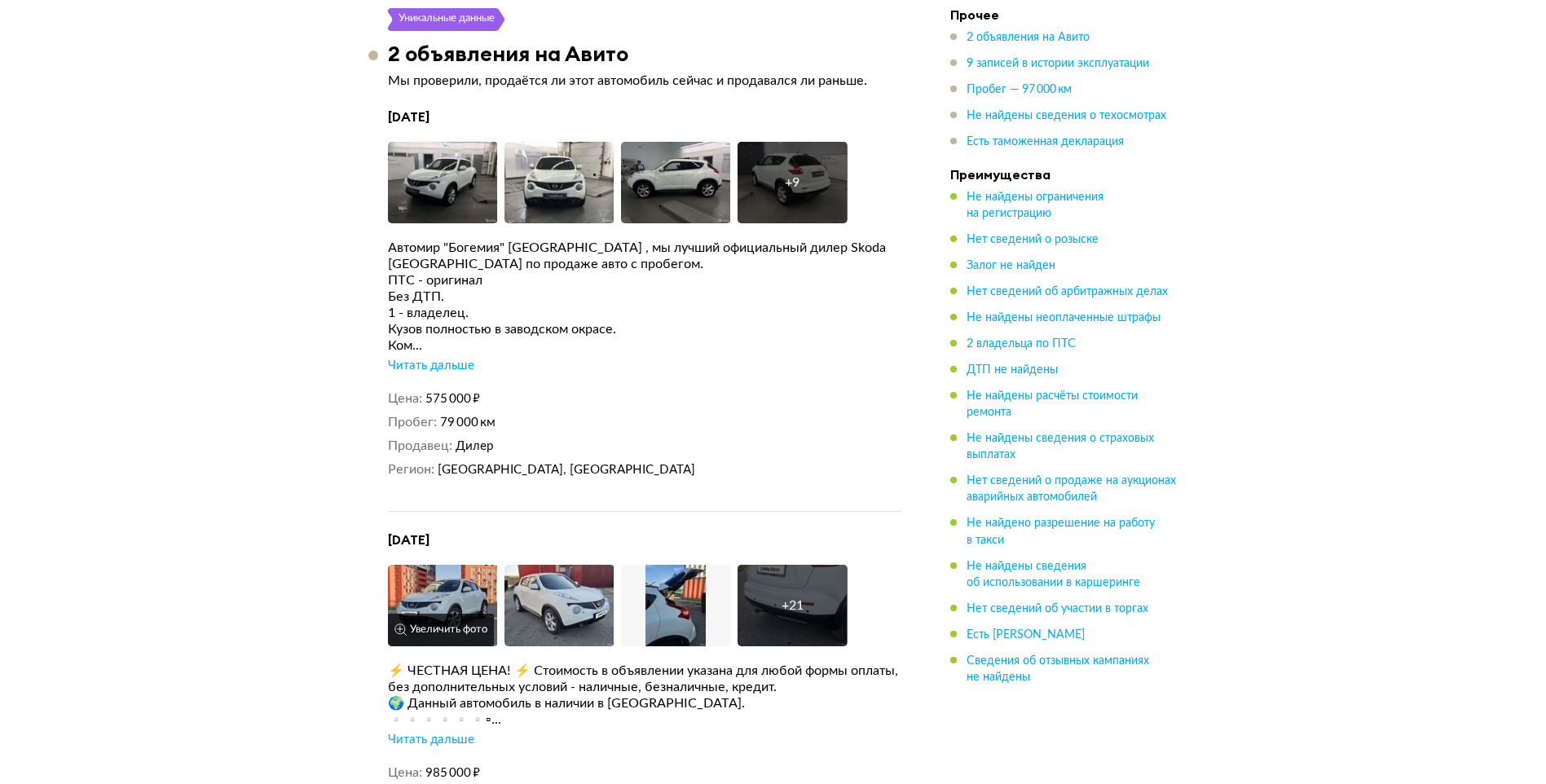
scroll to position [3107, 0]
click at [444, 359] on div "Читать дальше" at bounding box center [430, 367] width 86 height 16
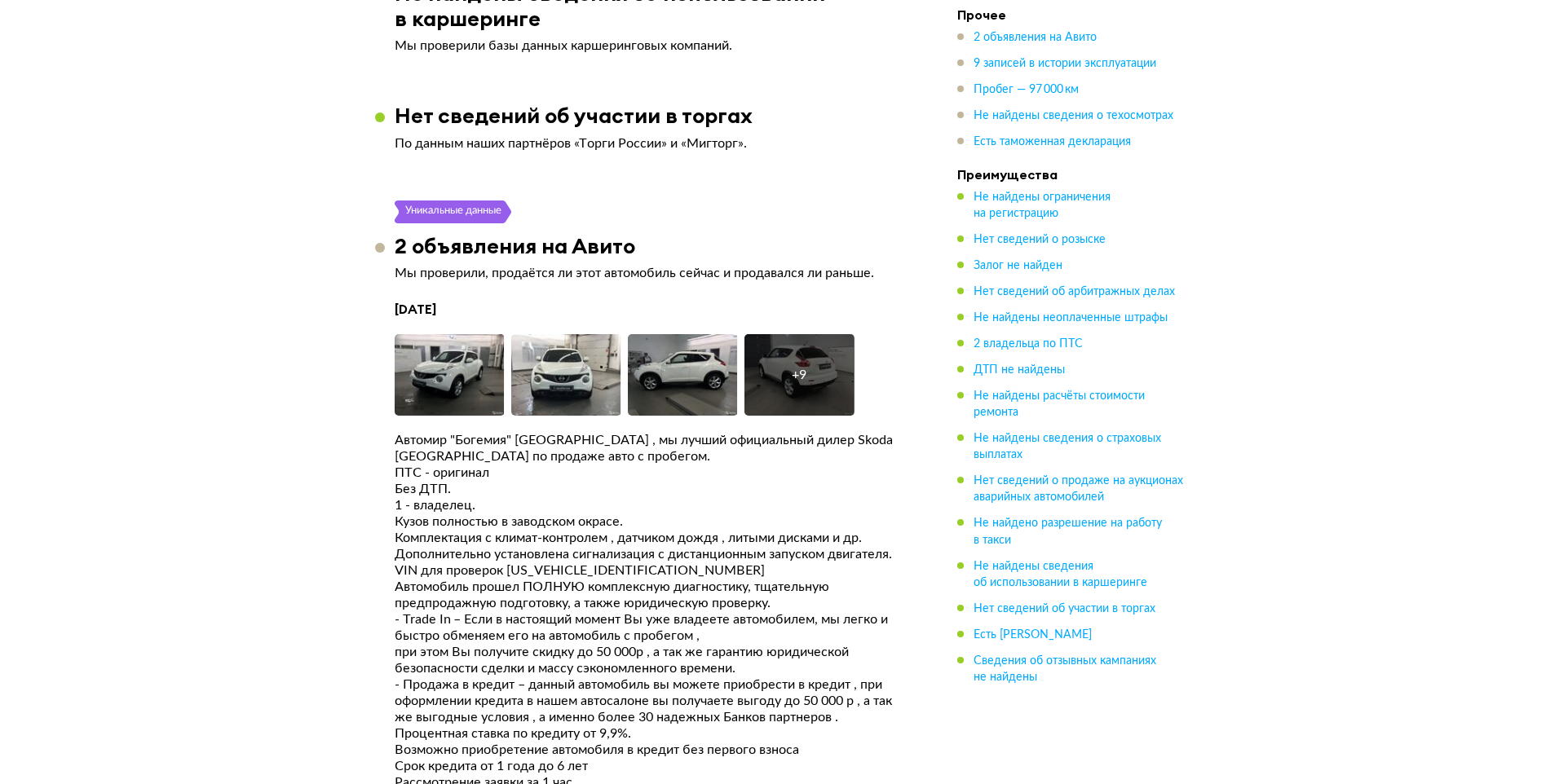
scroll to position [2945, 0]
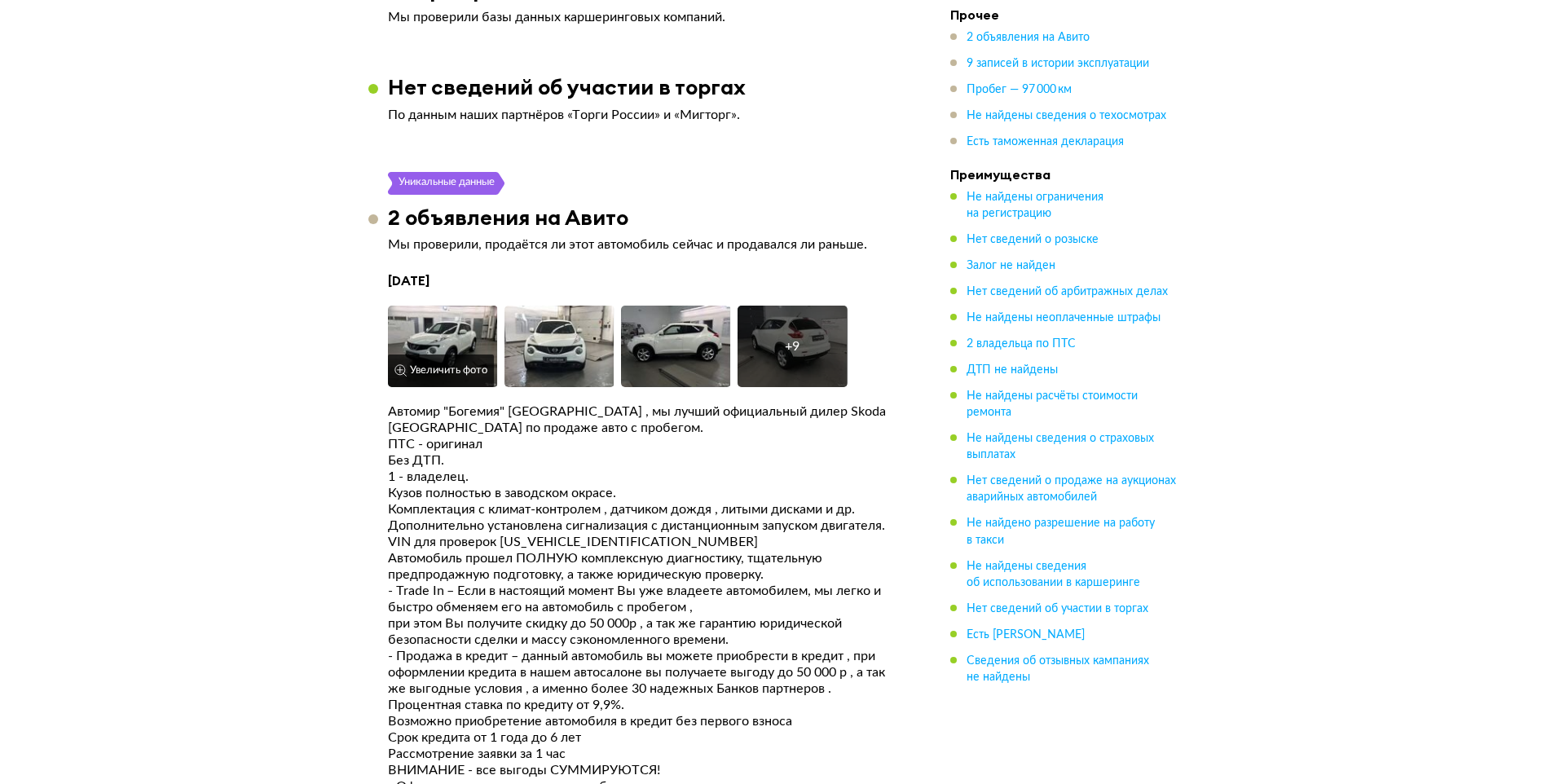
click at [455, 309] on img at bounding box center [442, 346] width 110 height 81
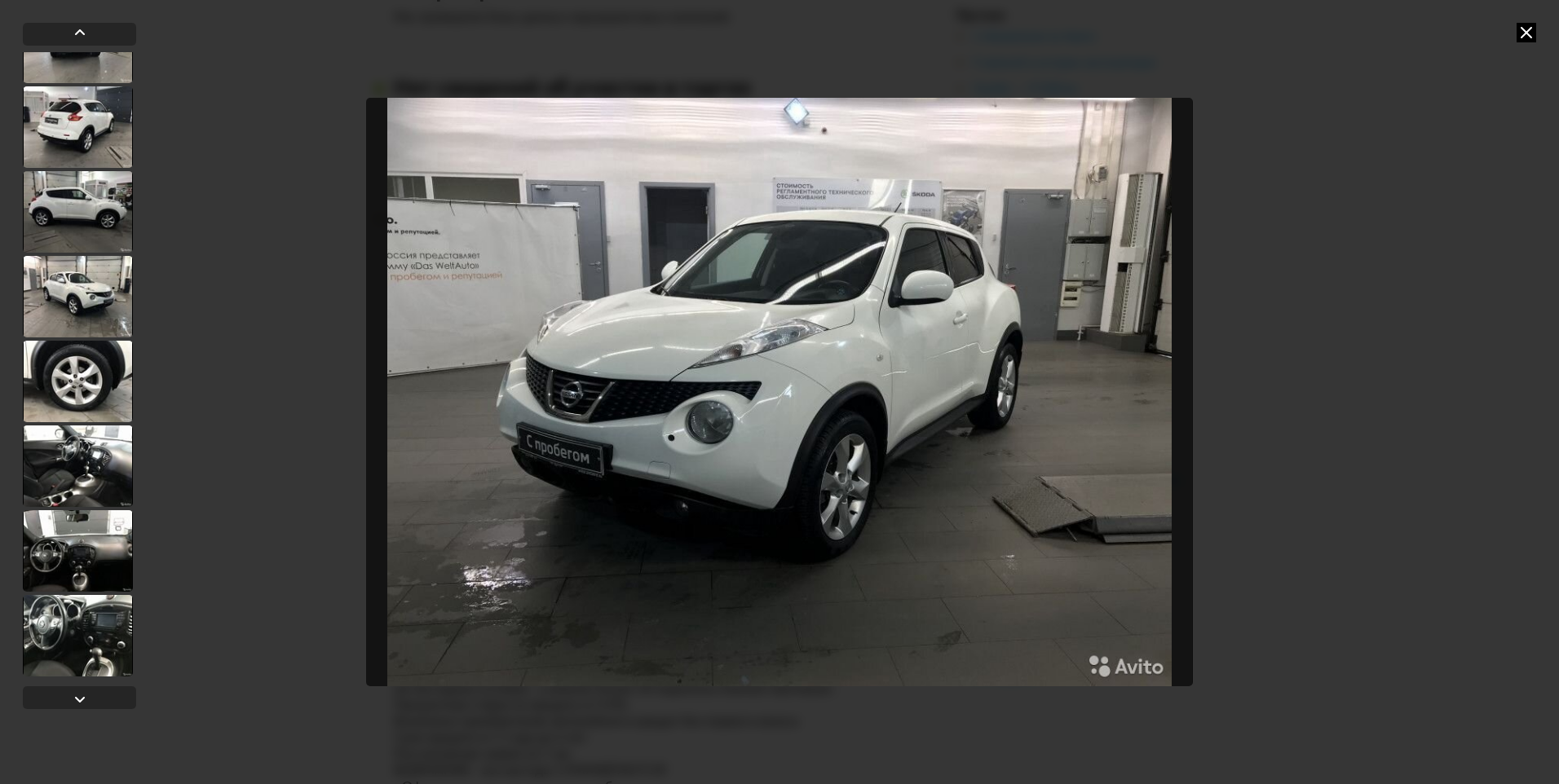
click at [89, 433] on div at bounding box center [77, 466] width 110 height 81
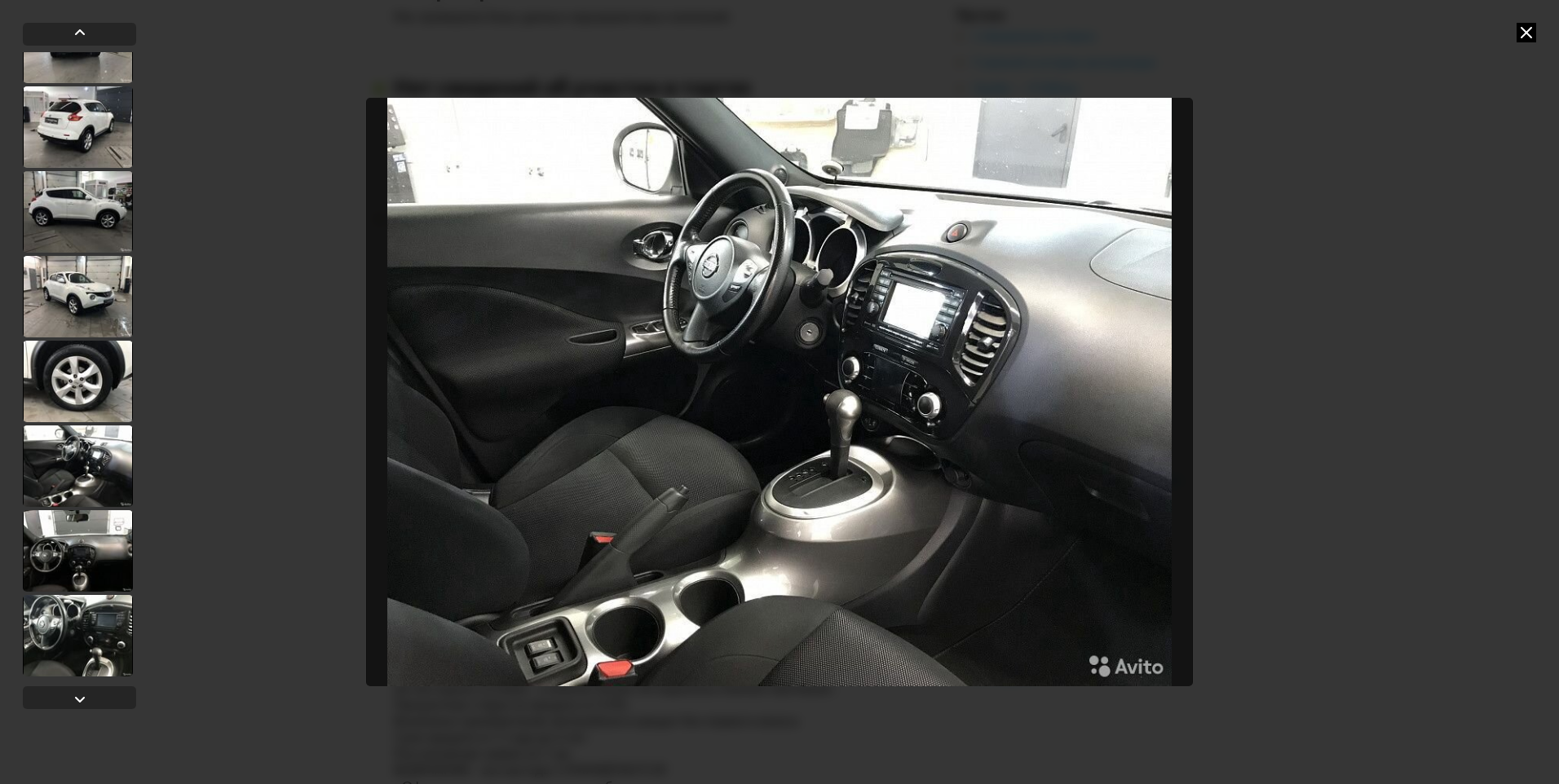
scroll to position [390, 0]
click at [88, 641] on div at bounding box center [77, 637] width 110 height 81
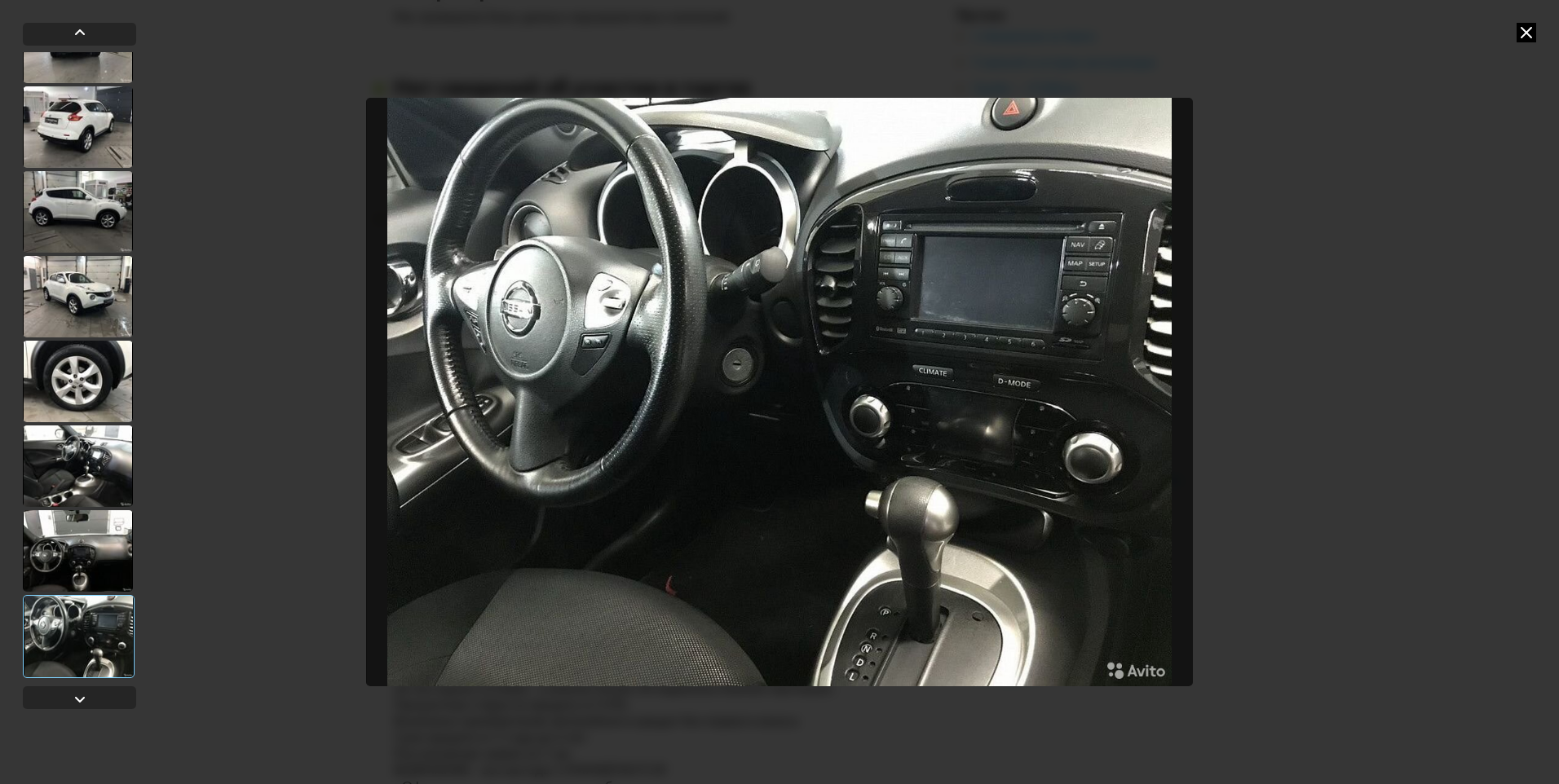
scroll to position [392, 0]
click at [87, 702] on div at bounding box center [80, 699] width 20 height 20
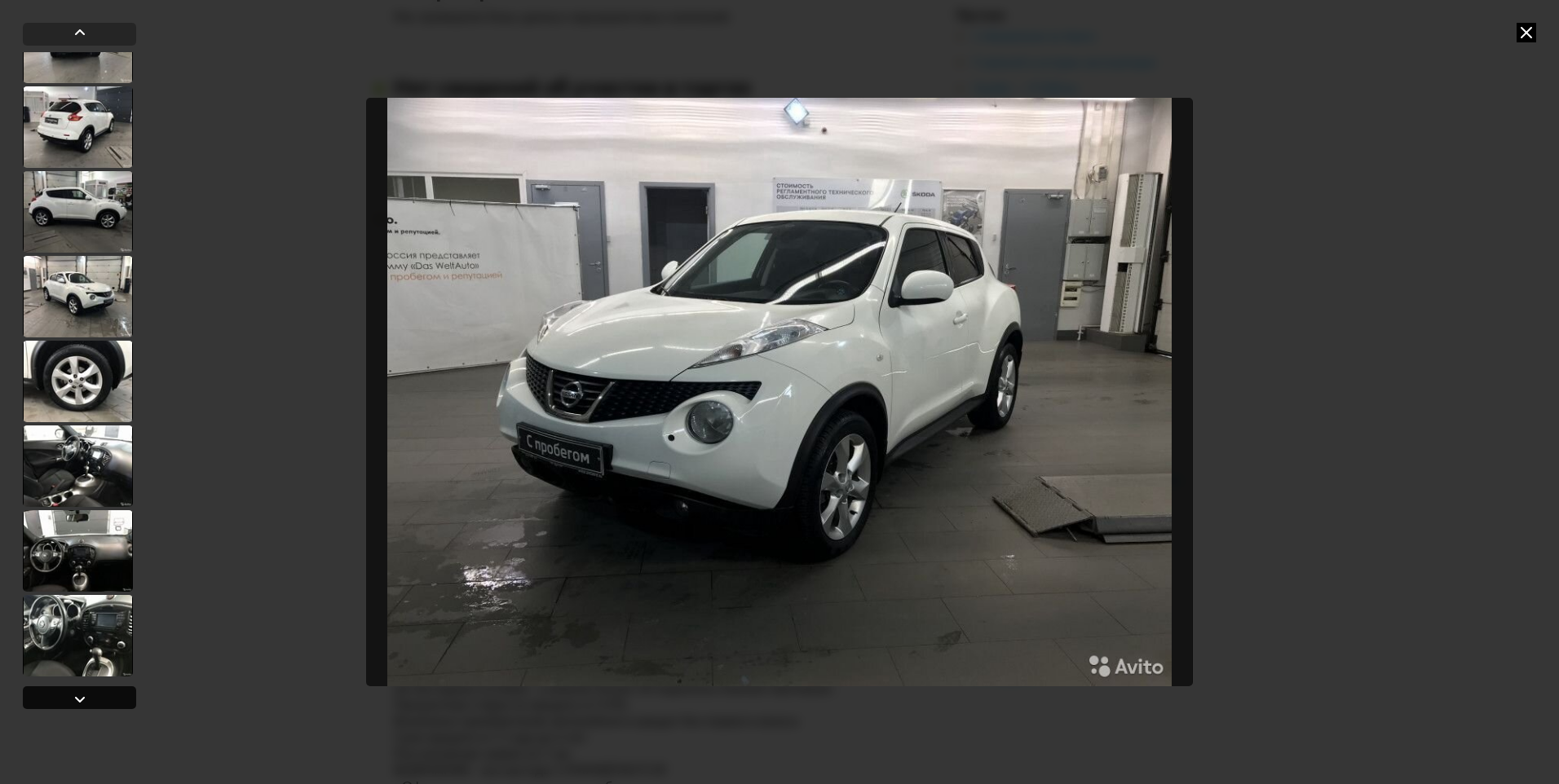
click at [87, 702] on div at bounding box center [80, 699] width 20 height 20
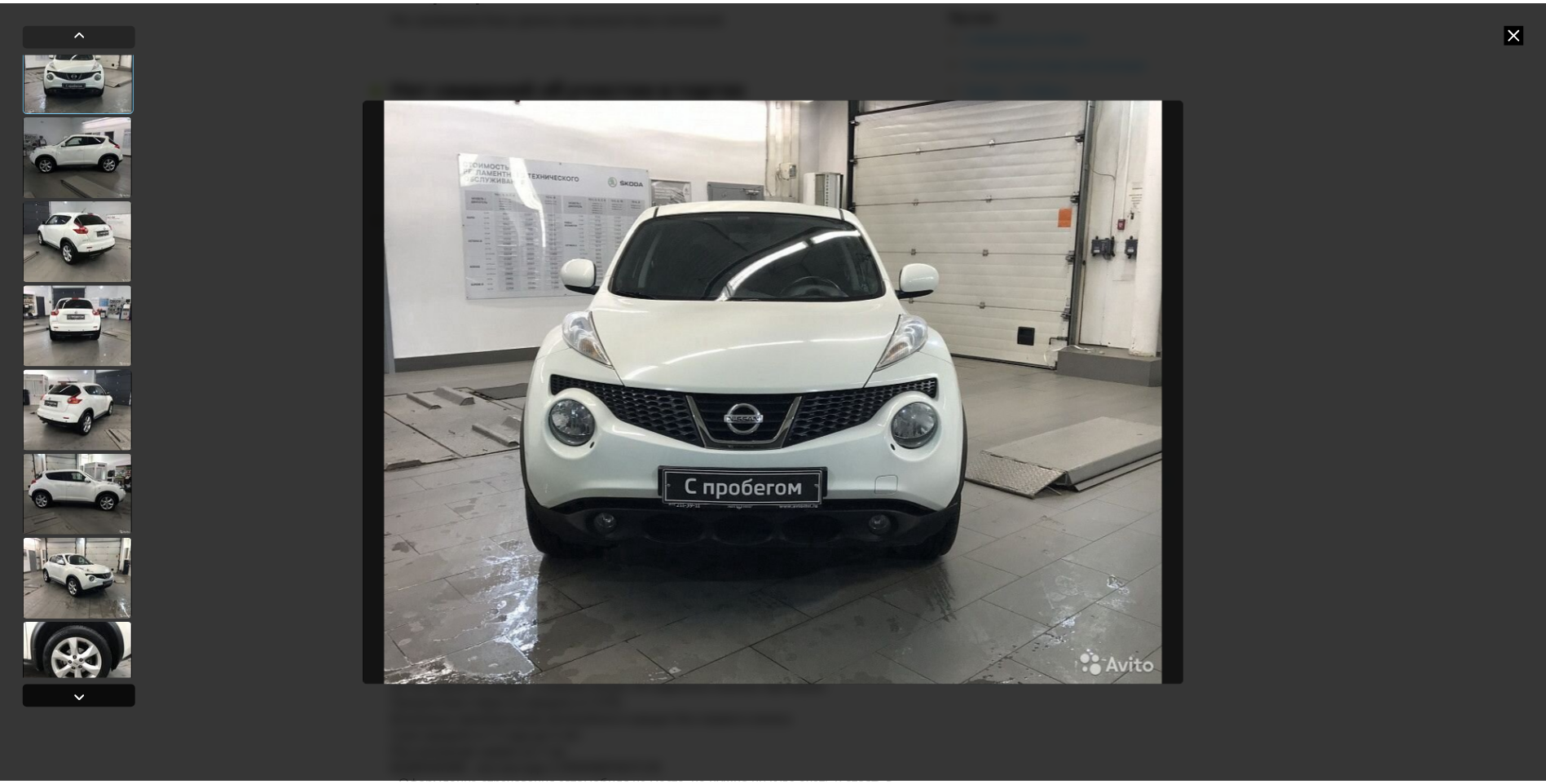
scroll to position [107, 0]
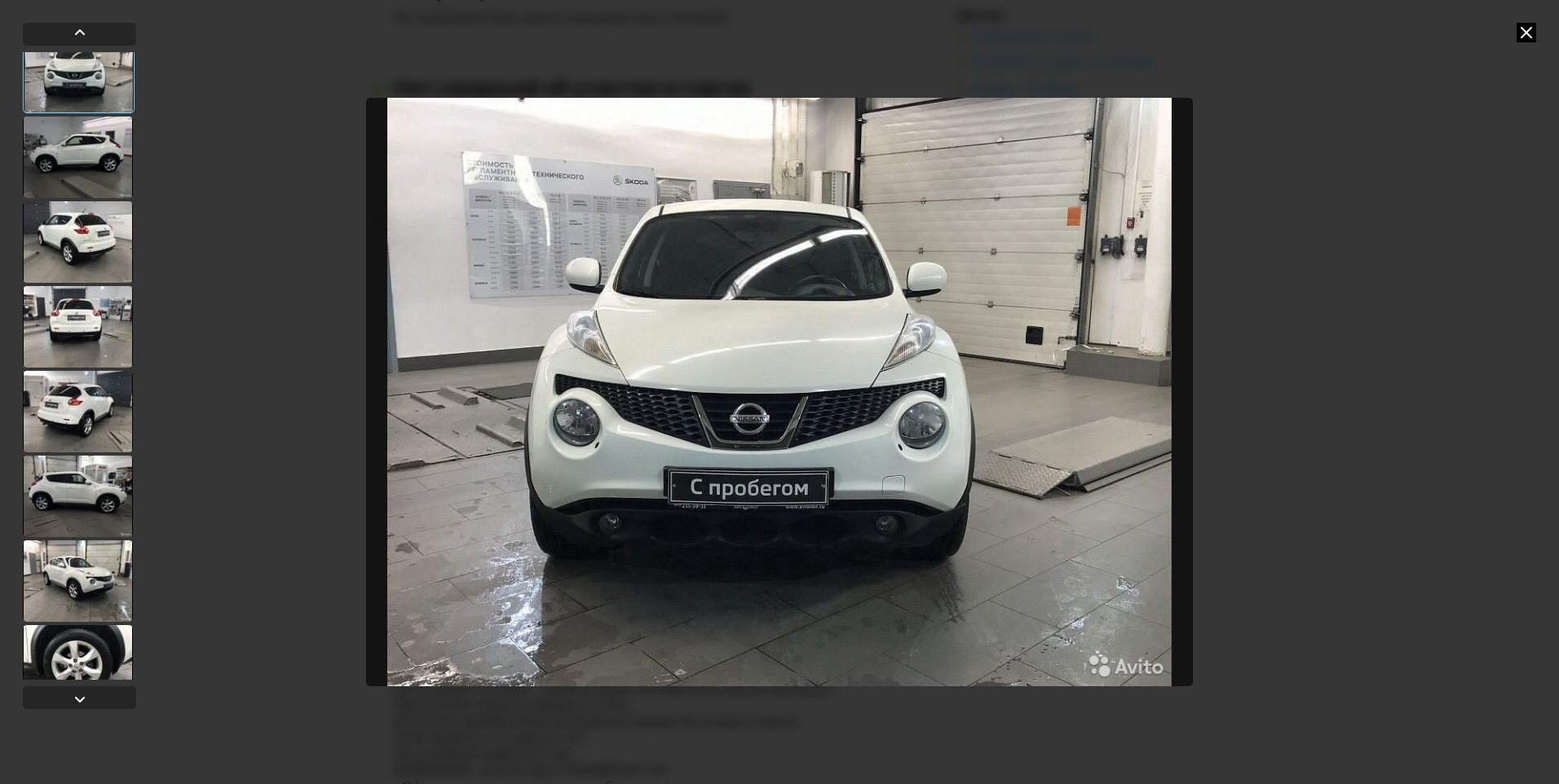
click at [1524, 31] on icon at bounding box center [1526, 33] width 20 height 20
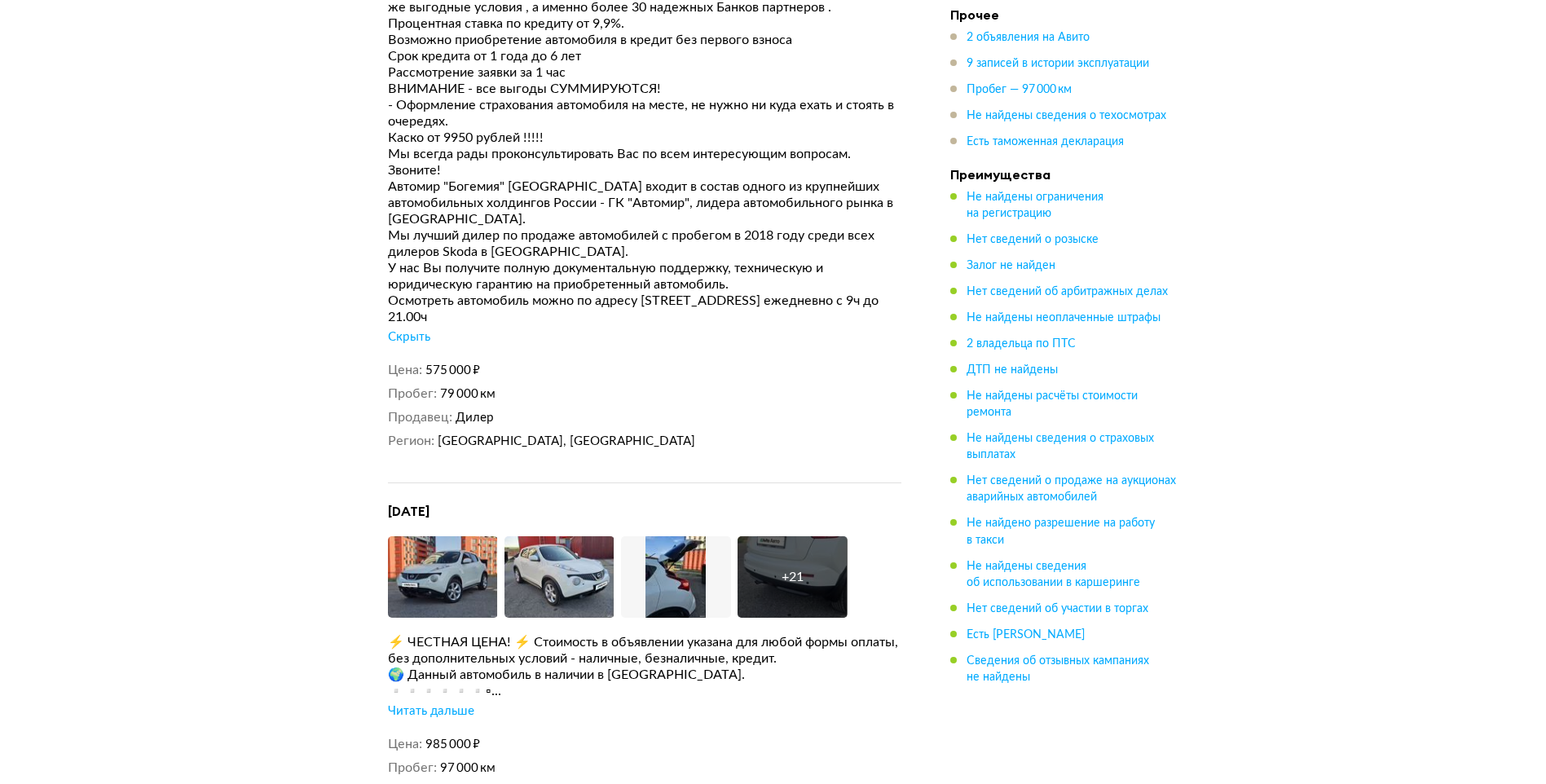
scroll to position [3596, 0]
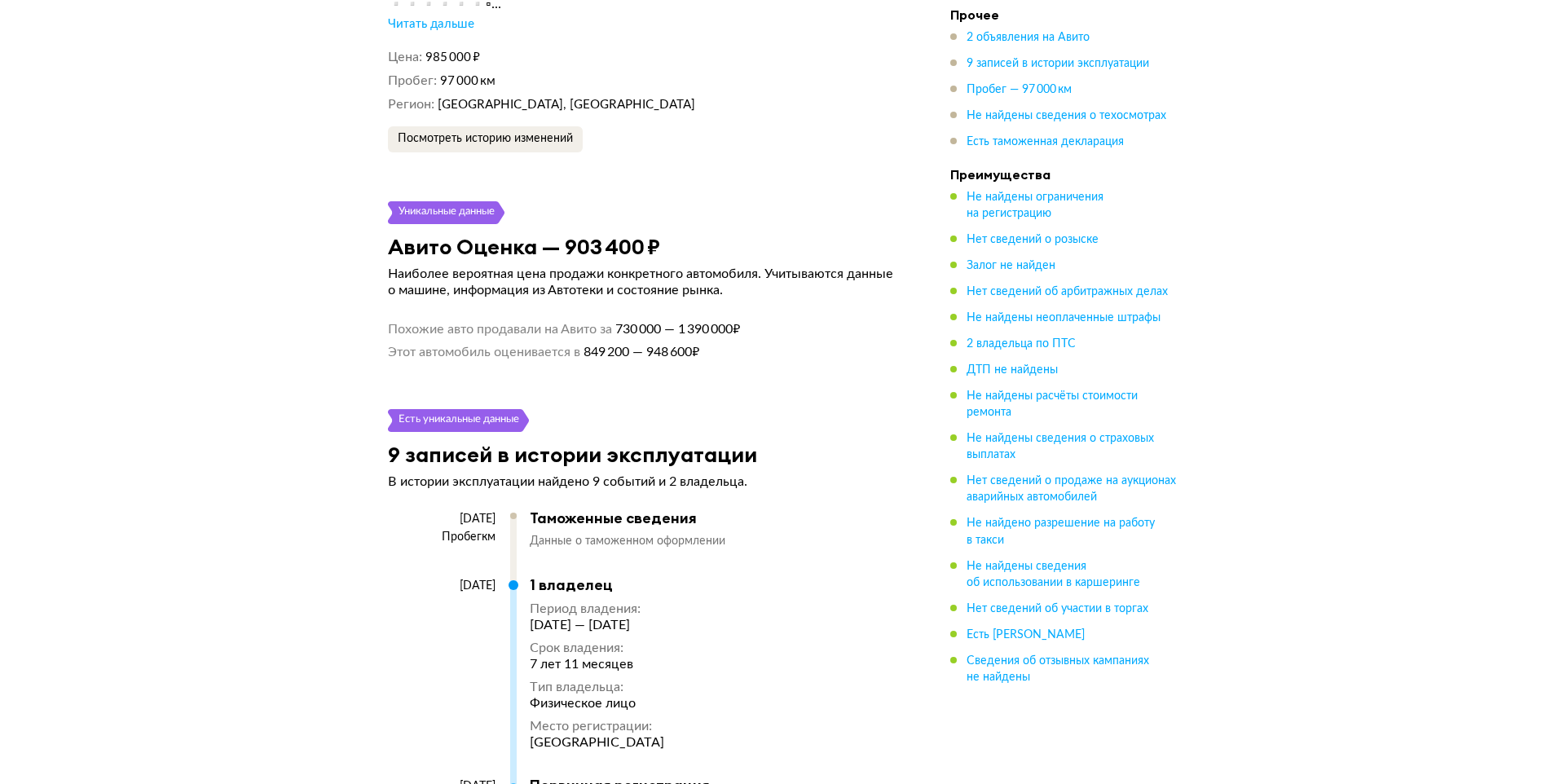
scroll to position [3829, 0]
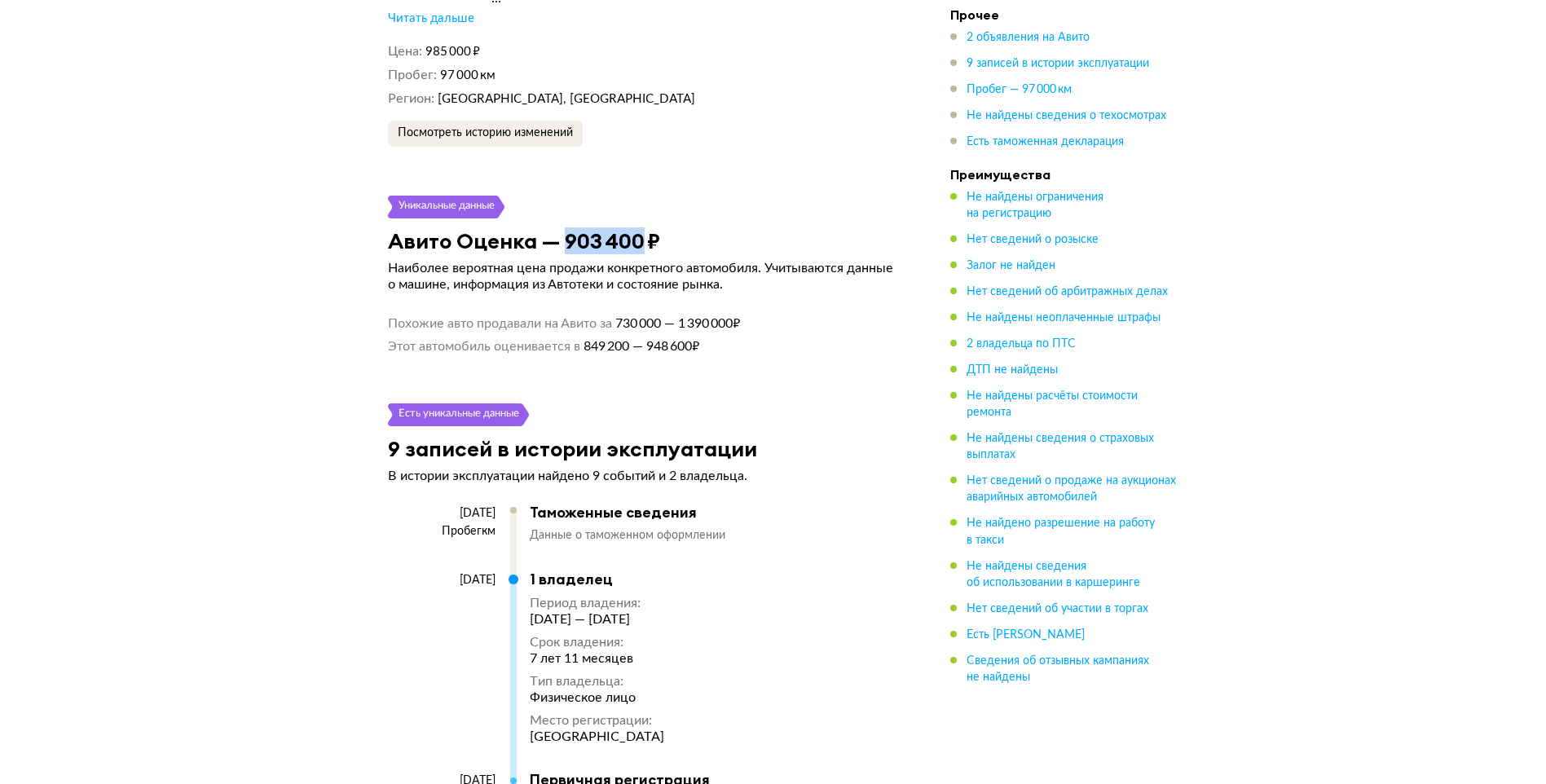
drag, startPoint x: 569, startPoint y: 213, endPoint x: 641, endPoint y: 214, distance: 72.0
click at [641, 228] on h3 "Авито Оценка — 903 400 ₽" at bounding box center [524, 240] width 273 height 25
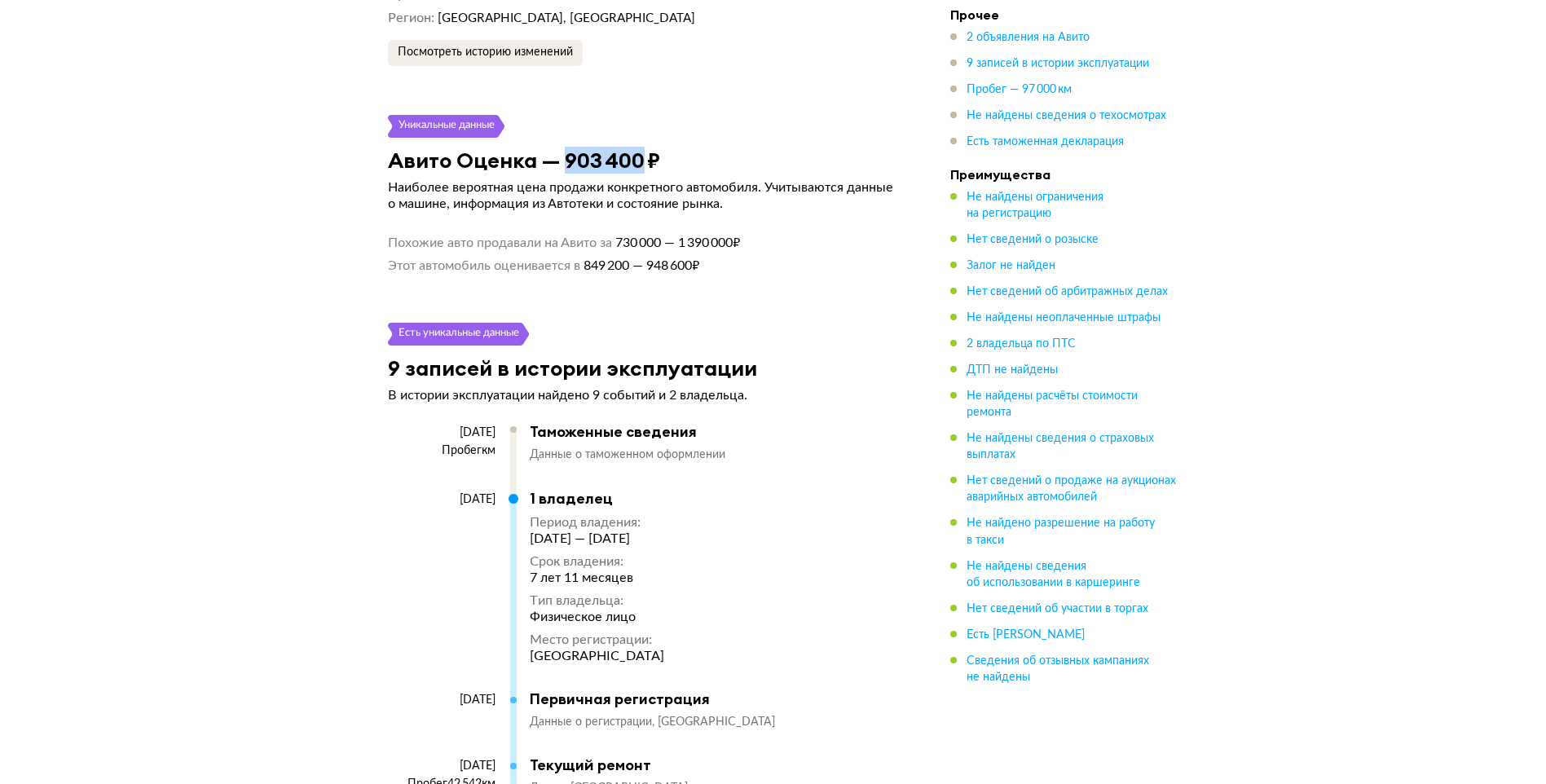
scroll to position [3911, 0]
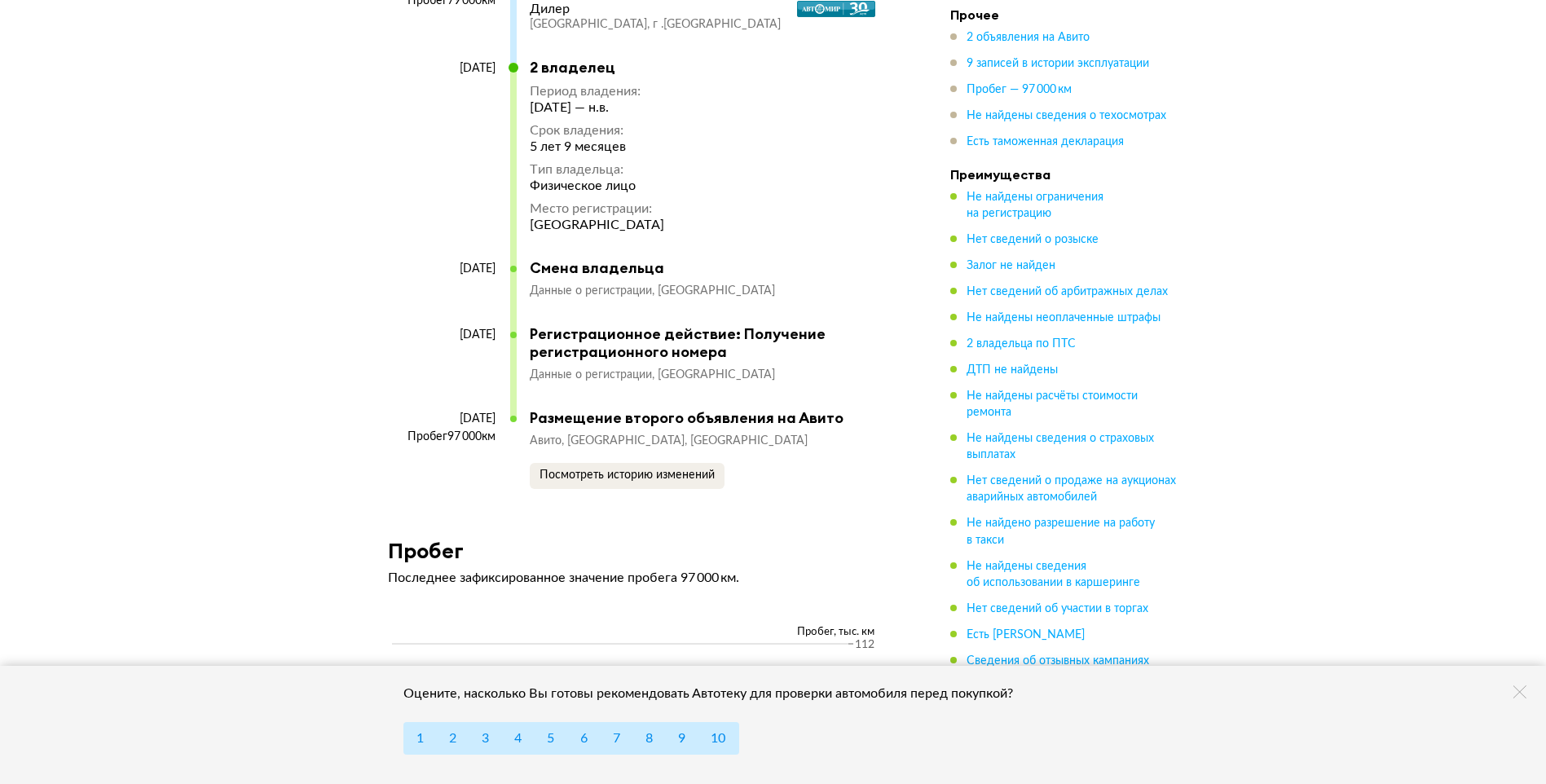
scroll to position [4970, 0]
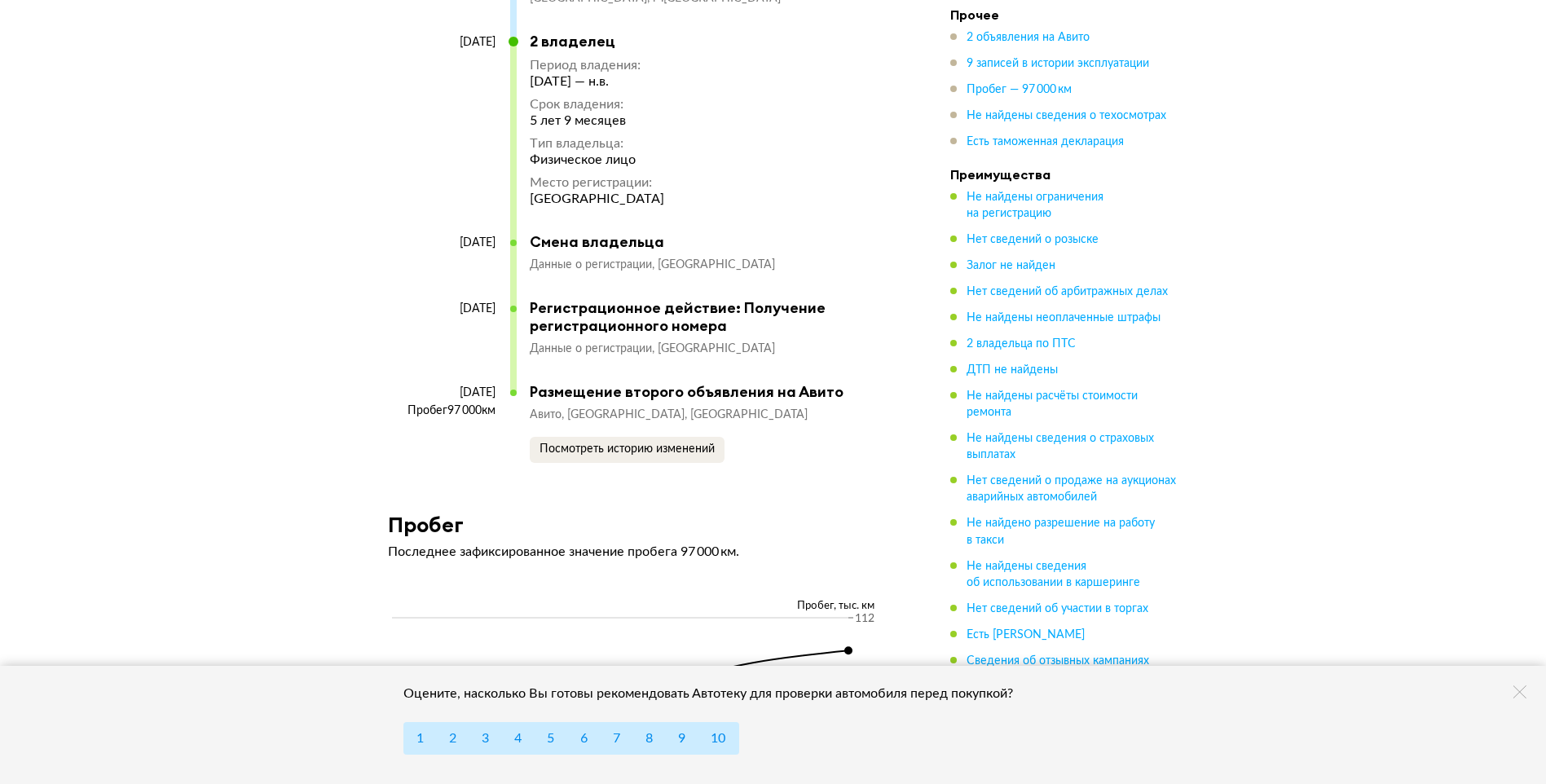
click at [1525, 697] on icon at bounding box center [1519, 691] width 13 height 13
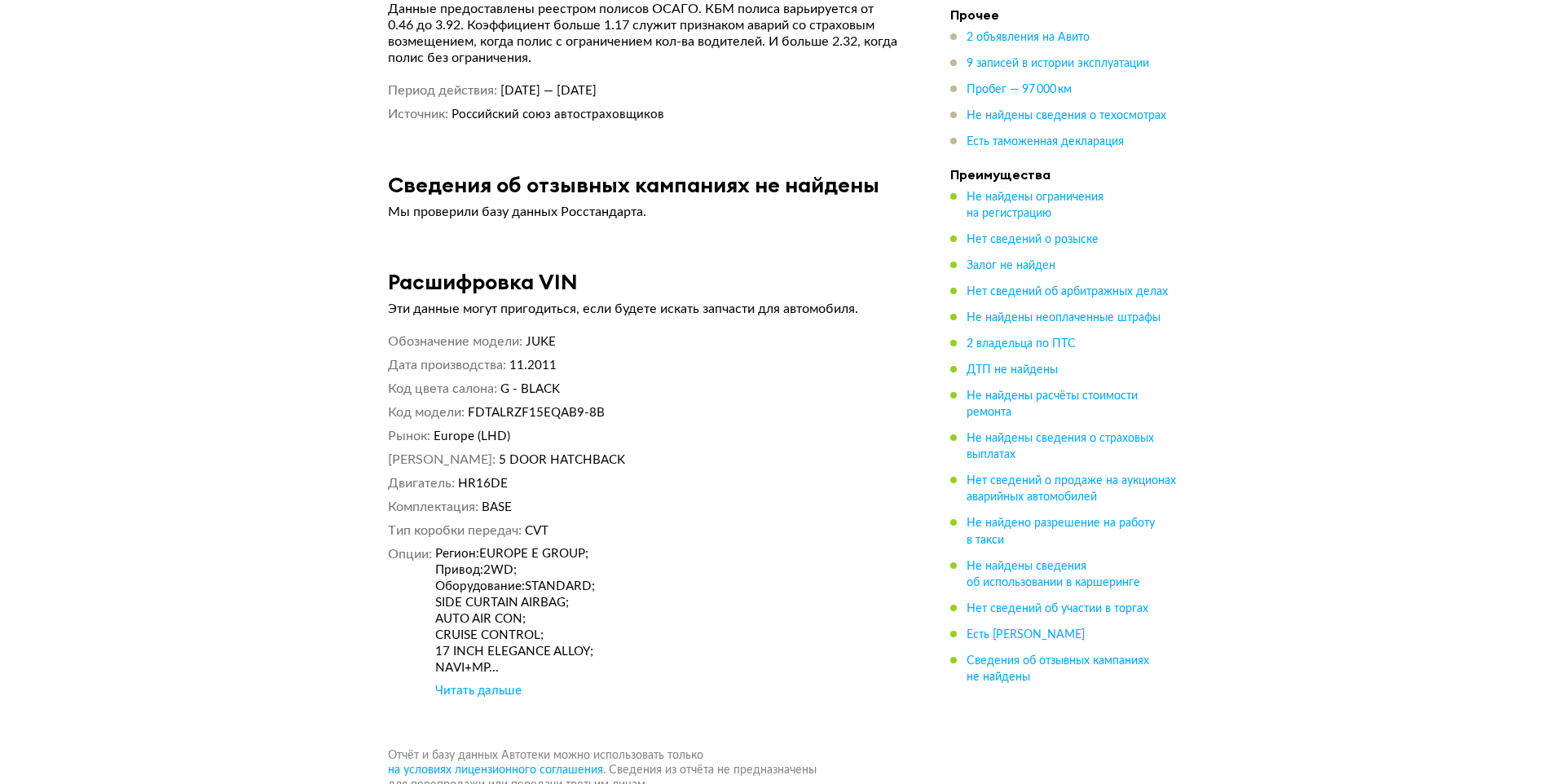
scroll to position [6518, 0]
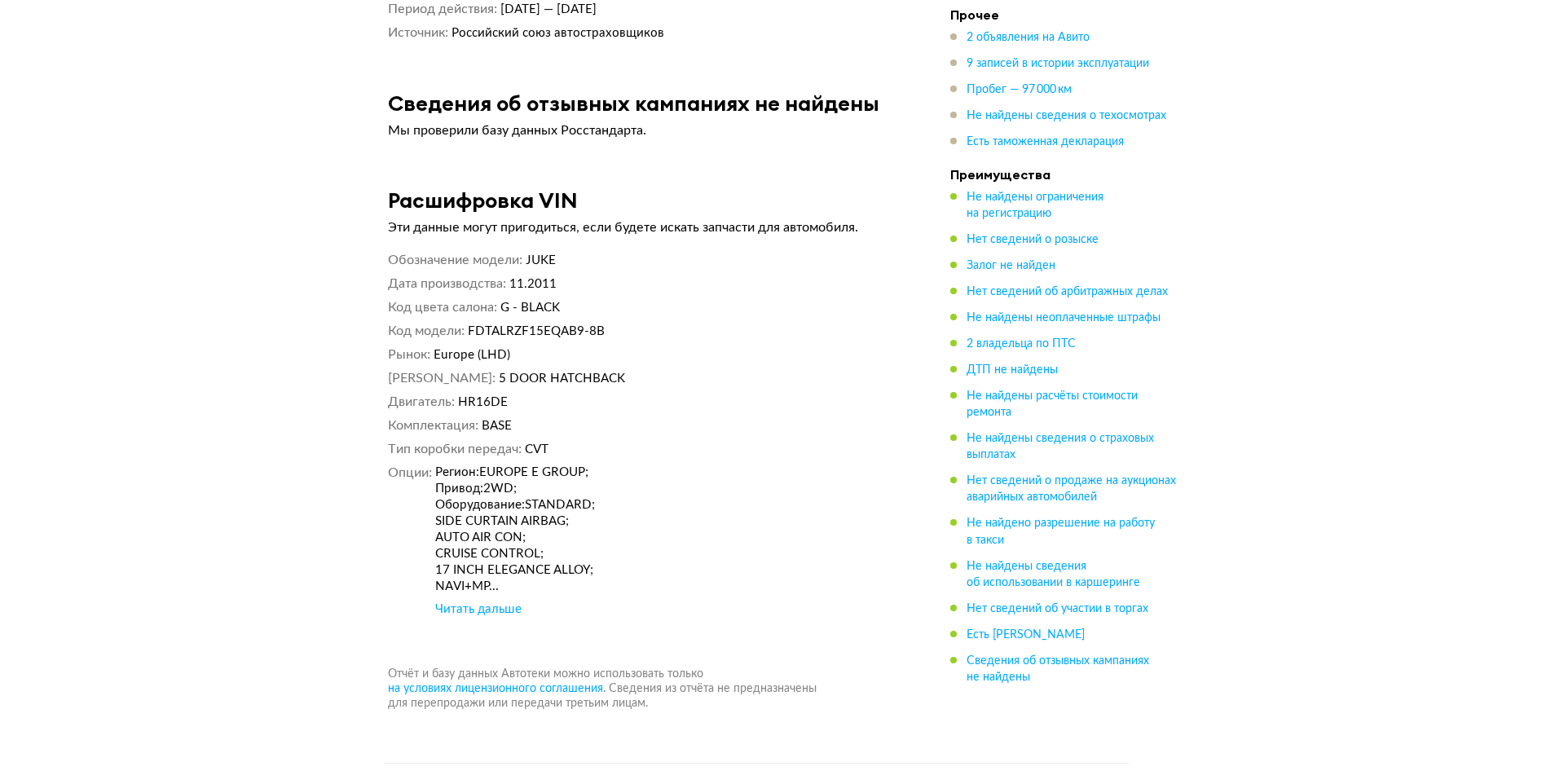
click at [483, 602] on div "Читать дальше" at bounding box center [478, 610] width 86 height 16
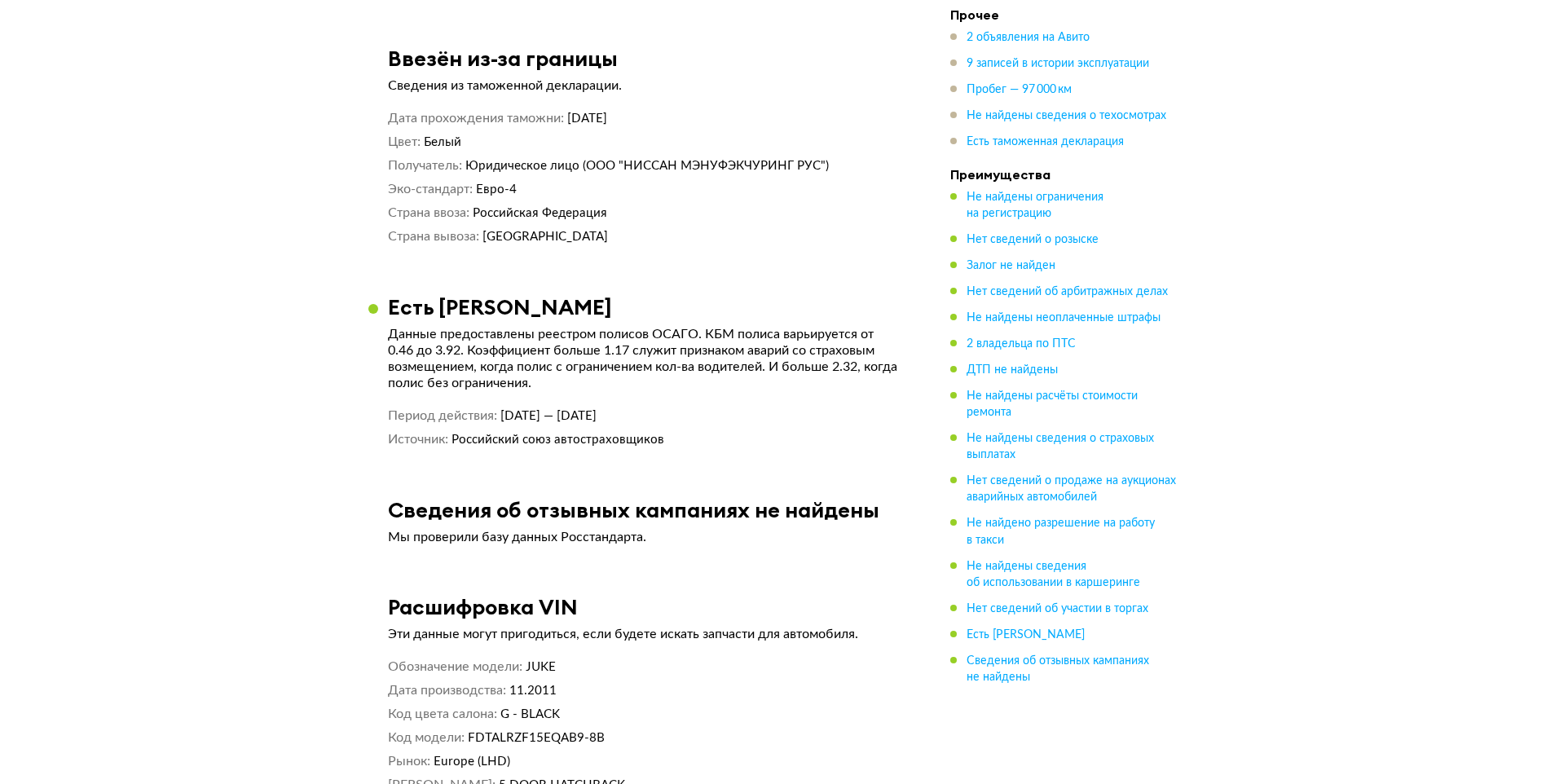
scroll to position [6110, 0]
